Goal: Find specific page/section: Find specific page/section

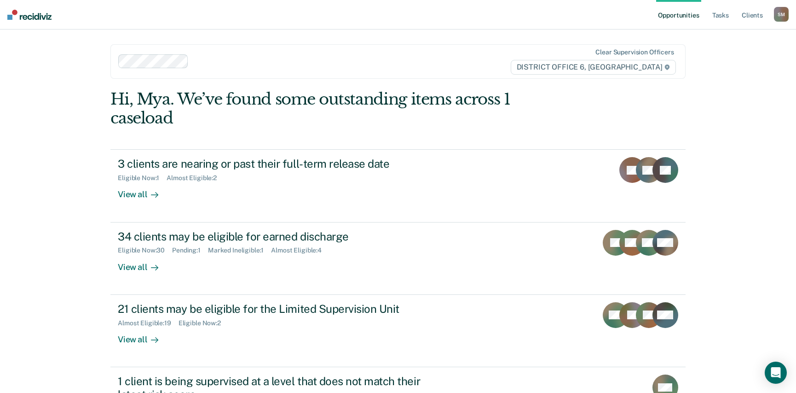
click at [364, 56] on div at bounding box center [350, 61] width 317 height 11
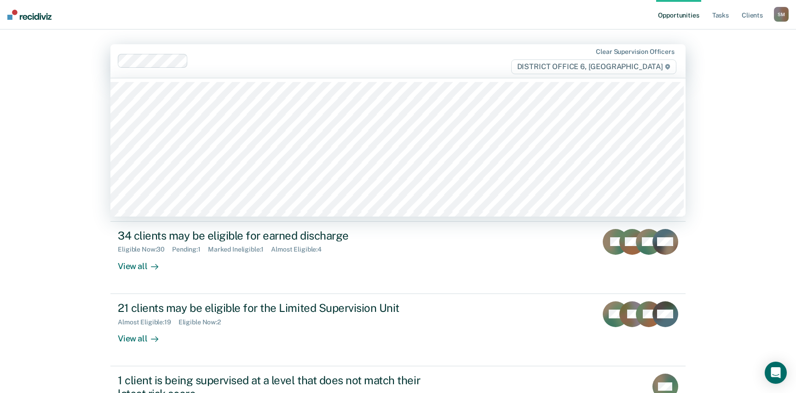
click at [368, 30] on main "20 results available. Use Up and Down to choose options, press Enter to select …" at bounding box center [397, 199] width 597 height 341
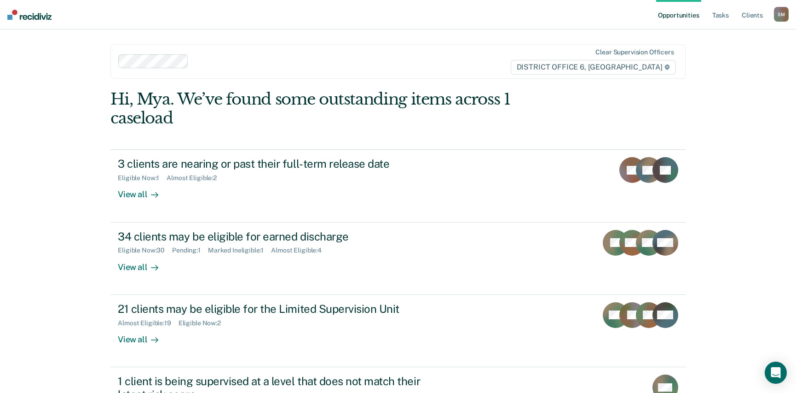
click at [370, 17] on nav "Opportunities Tasks Client s [PERSON_NAME] [PERSON_NAME] Profile How it works L…" at bounding box center [398, 14] width 796 height 29
click at [754, 19] on link "Client s" at bounding box center [752, 14] width 25 height 29
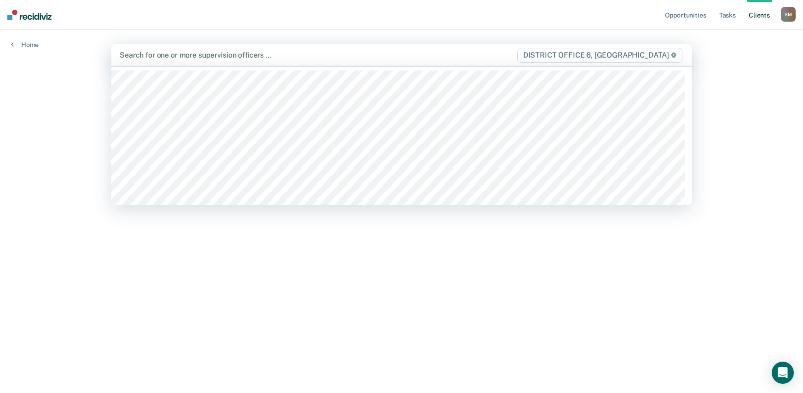
click at [192, 66] on div "Search for one or more supervision officers … DISTRICT OFFICE 6, [GEOGRAPHIC_DA…" at bounding box center [401, 55] width 580 height 22
click at [210, 47] on div "Search for one or more supervision officers … DISTRICT OFFICE 6, [GEOGRAPHIC_DA…" at bounding box center [401, 55] width 580 height 22
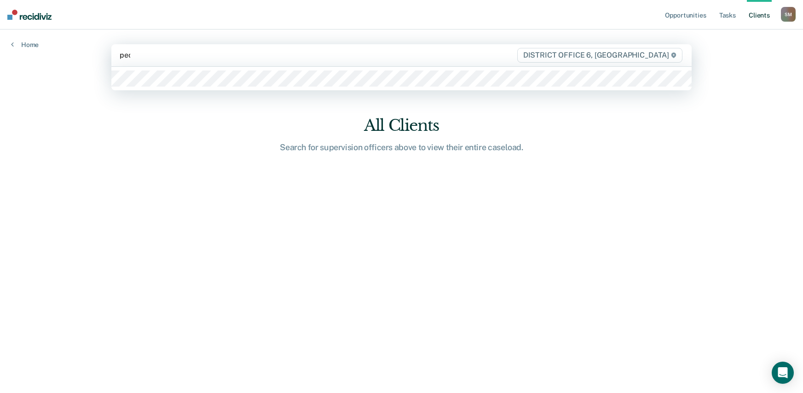
type input "[PERSON_NAME]"
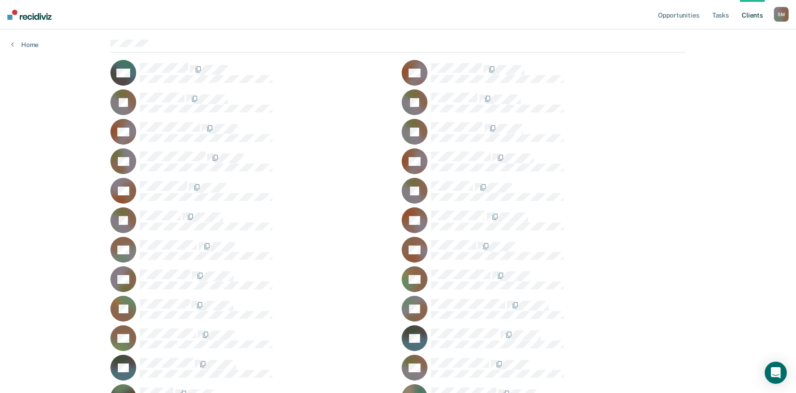
scroll to position [92, 0]
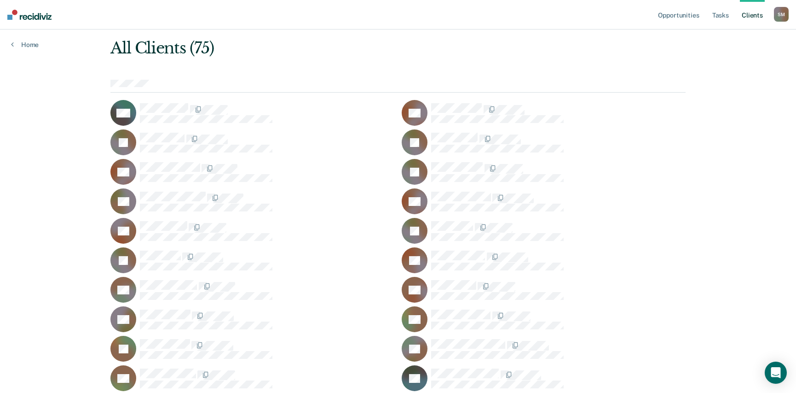
scroll to position [0, 0]
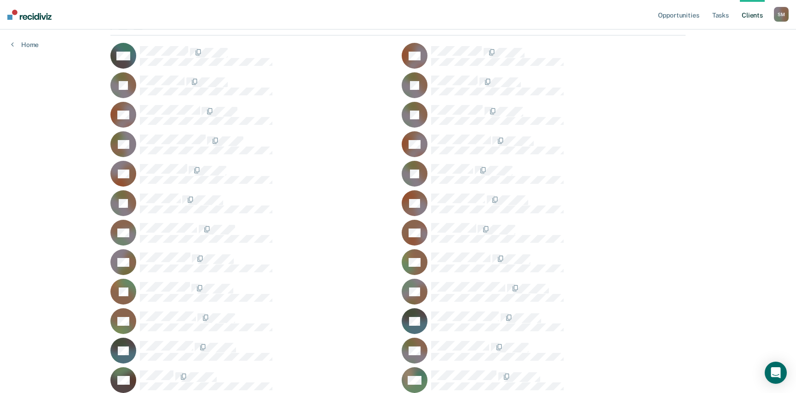
scroll to position [92, 0]
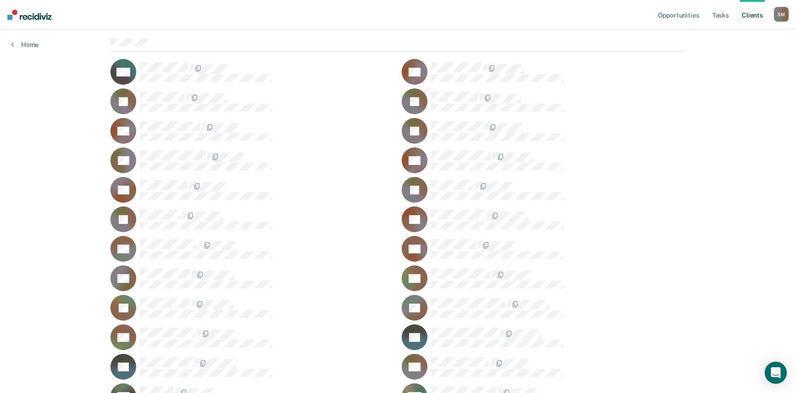
click at [391, 44] on div at bounding box center [397, 45] width 575 height 13
click at [383, 39] on div at bounding box center [397, 45] width 575 height 13
click at [387, 40] on div at bounding box center [397, 45] width 575 height 13
